Goal: Task Accomplishment & Management: Manage account settings

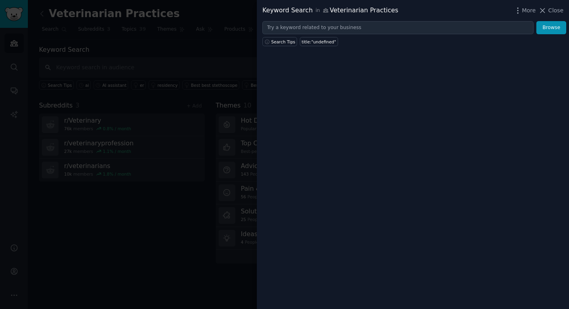
click at [230, 58] on div at bounding box center [284, 154] width 569 height 309
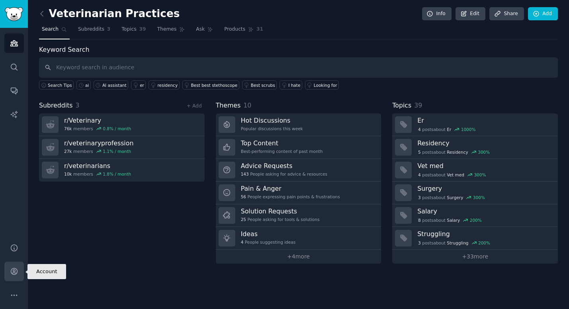
click at [14, 271] on icon "Sidebar" at bounding box center [14, 271] width 8 height 8
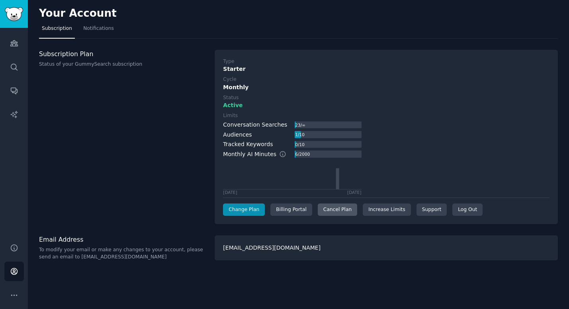
click at [338, 210] on div "Cancel Plan" at bounding box center [337, 210] width 39 height 13
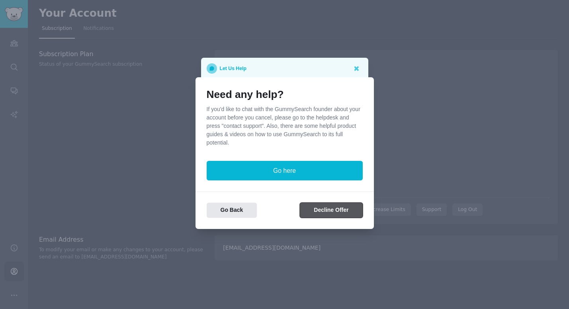
click at [337, 212] on button "Decline Offer" at bounding box center [331, 211] width 63 height 16
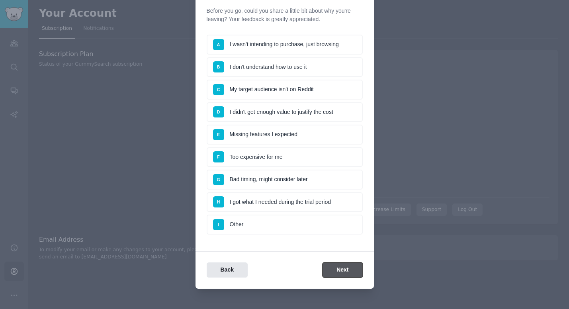
scroll to position [47, 0]
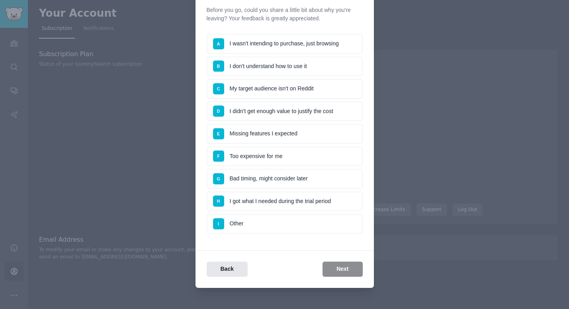
click at [314, 227] on li "I Other" at bounding box center [285, 224] width 156 height 20
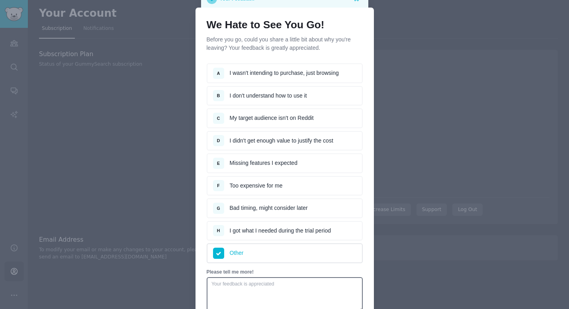
scroll to position [14, 0]
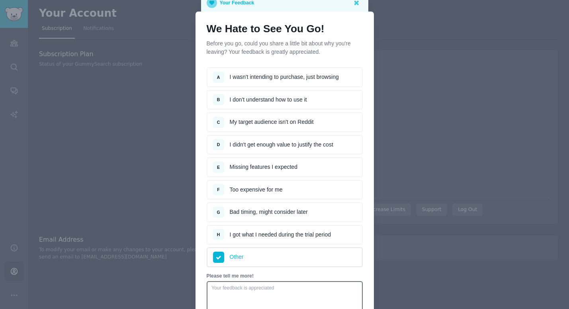
click at [270, 232] on li "H I got what I needed during the trial period" at bounding box center [285, 235] width 156 height 20
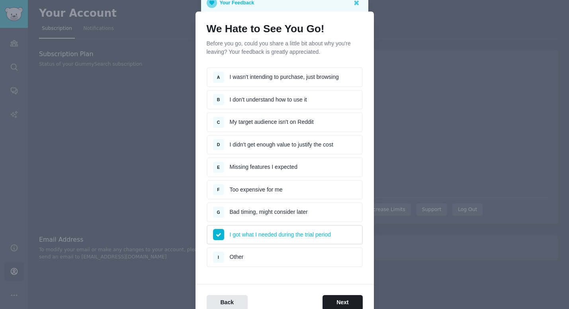
scroll to position [54, 0]
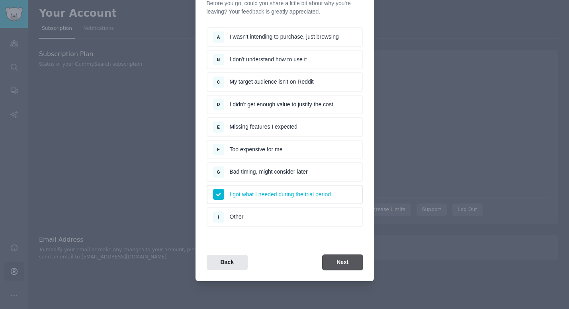
click at [338, 261] on button "Next" at bounding box center [343, 263] width 40 height 16
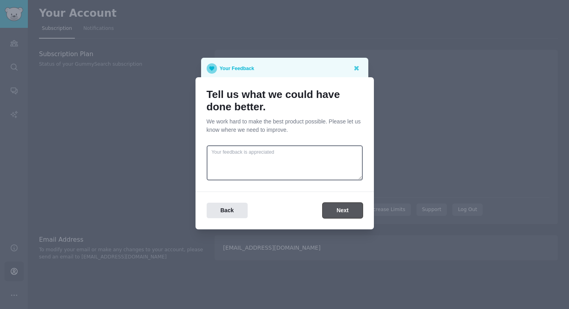
scroll to position [0, 0]
click at [338, 212] on button "Next" at bounding box center [343, 211] width 40 height 16
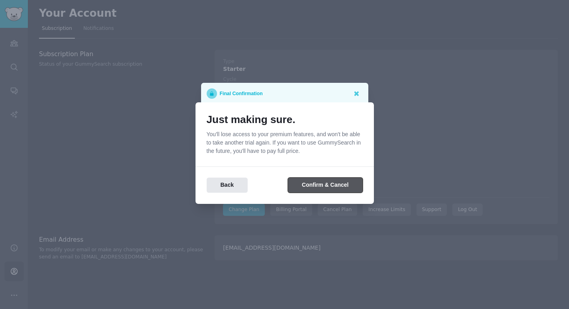
click at [327, 186] on button "Confirm & Cancel" at bounding box center [325, 186] width 75 height 16
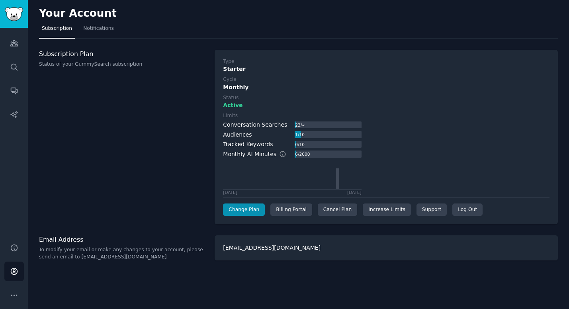
click at [196, 147] on div "Subscription Plan Status of your GummySearch subscription" at bounding box center [122, 137] width 167 height 175
